Goal: Check status: Check status

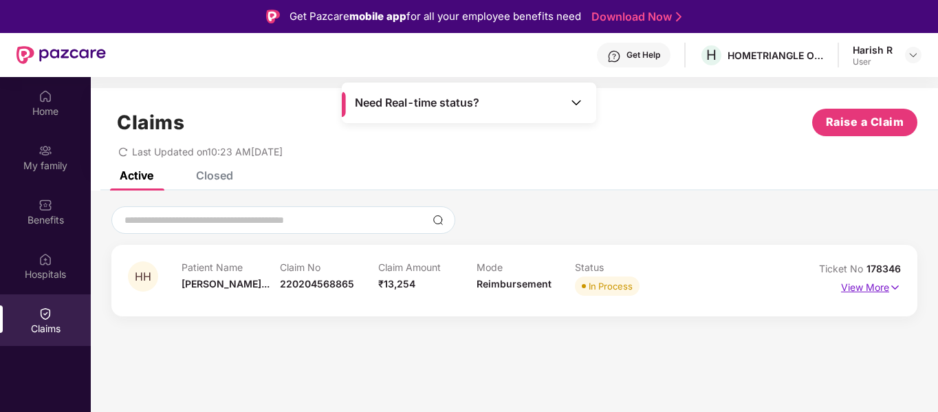
click at [896, 284] on img at bounding box center [895, 287] width 12 height 15
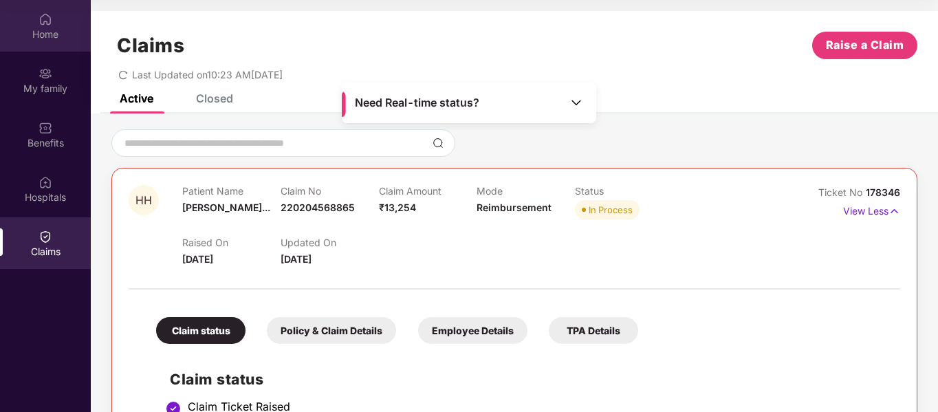
click at [50, 28] on div "Home" at bounding box center [45, 35] width 91 height 14
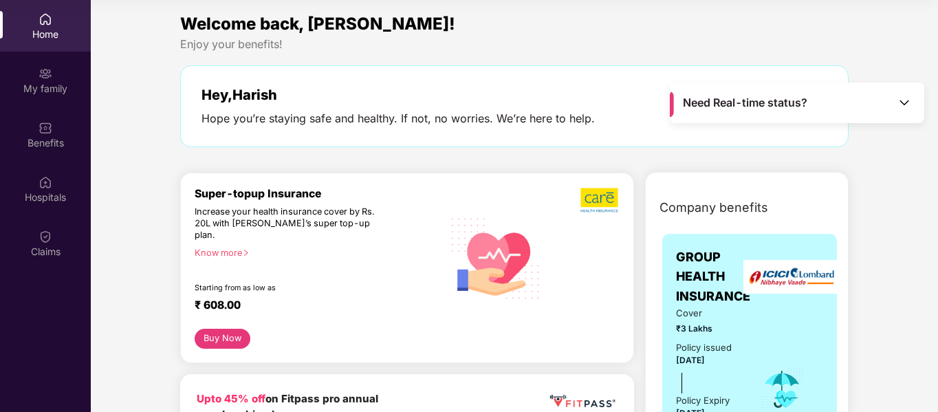
click at [567, 40] on div "Enjoy your benefits!" at bounding box center [514, 44] width 669 height 14
click at [34, 228] on div "Claims" at bounding box center [45, 243] width 91 height 52
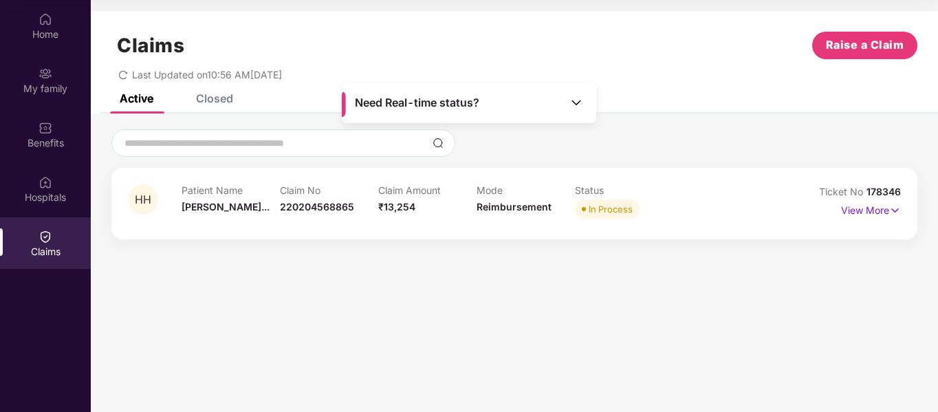
click at [439, 206] on div "Claim Amount ₹13,254" at bounding box center [427, 203] width 98 height 38
click at [887, 213] on p "View More" at bounding box center [871, 208] width 60 height 19
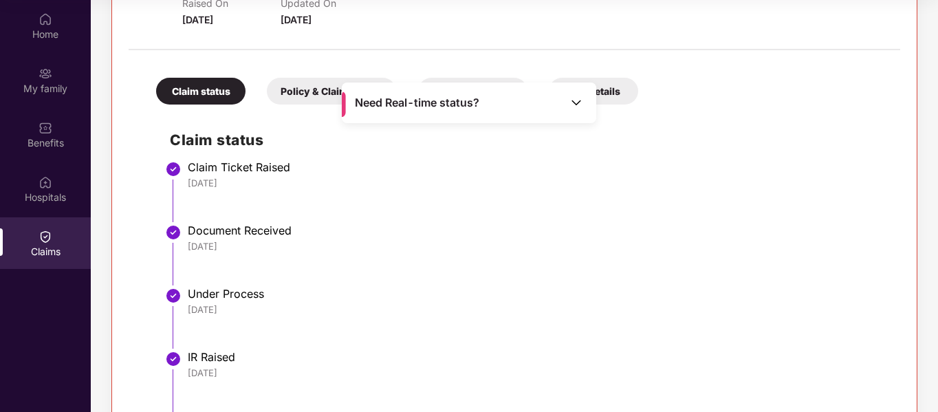
scroll to position [424, 0]
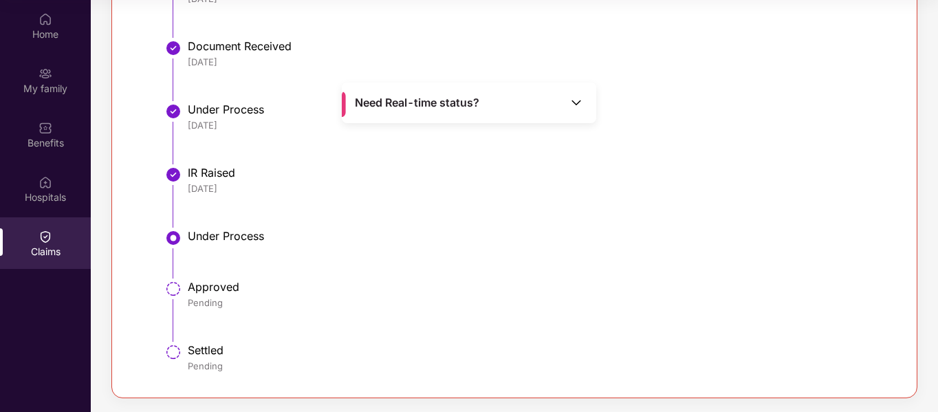
click at [707, 215] on li "IR Raised 28 Sep 2025" at bounding box center [528, 202] width 717 height 63
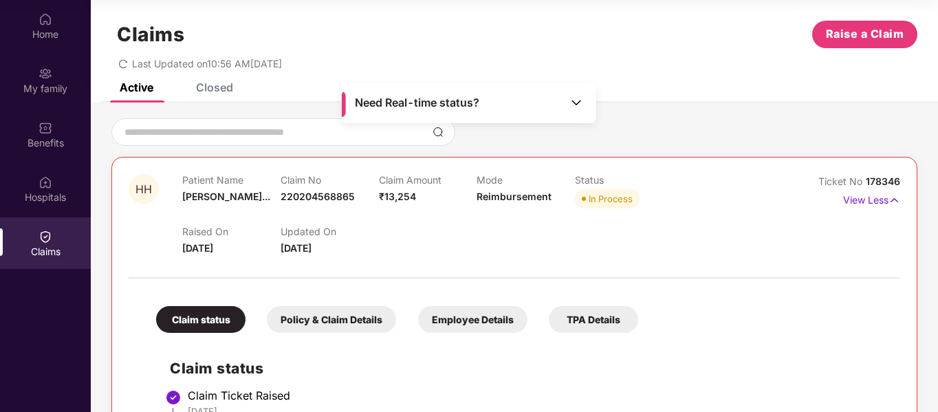
scroll to position [0, 0]
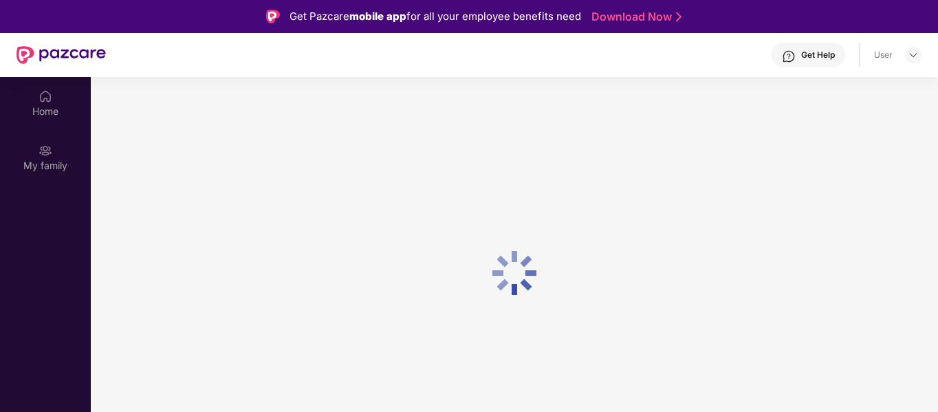
scroll to position [77, 0]
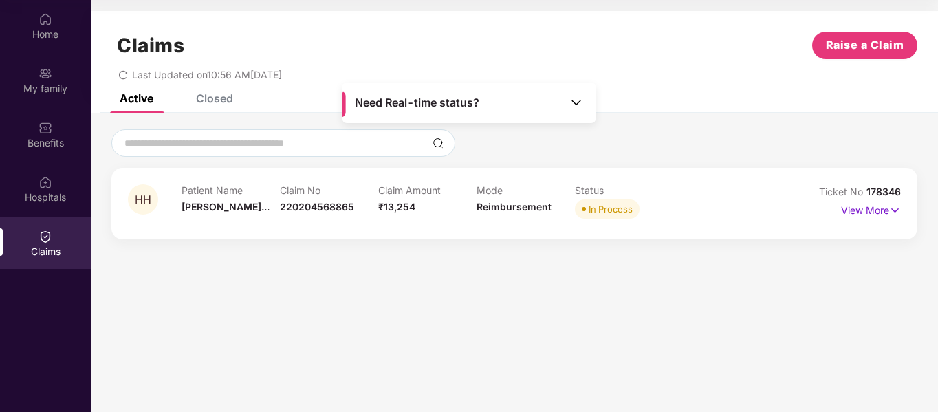
click at [875, 202] on p "View More" at bounding box center [871, 208] width 60 height 19
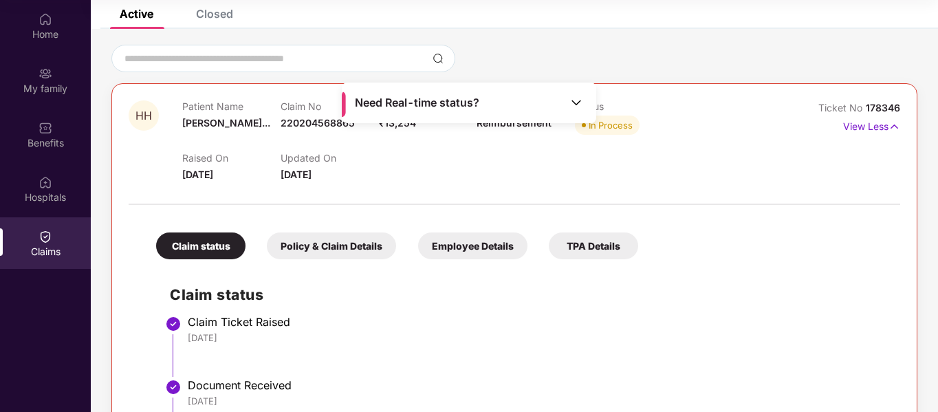
scroll to position [0, 0]
